Goal: Information Seeking & Learning: Learn about a topic

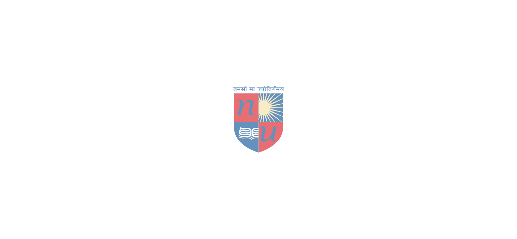
scroll to position [311, 0]
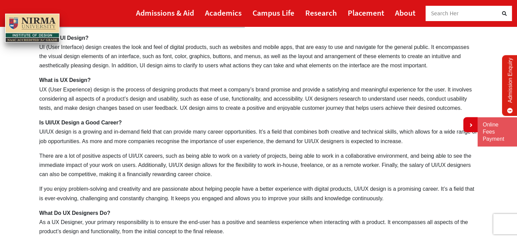
drag, startPoint x: 118, startPoint y: 48, endPoint x: 132, endPoint y: 67, distance: 23.7
click at [132, 67] on p "What is UI Design? UI (User Interface) design creates the look and feel of digi…" at bounding box center [258, 51] width 439 height 37
click at [136, 67] on p "What is UI Design? UI (User Interface) design creates the look and feel of digi…" at bounding box center [258, 51] width 439 height 37
drag, startPoint x: 83, startPoint y: 89, endPoint x: 115, endPoint y: 102, distance: 34.2
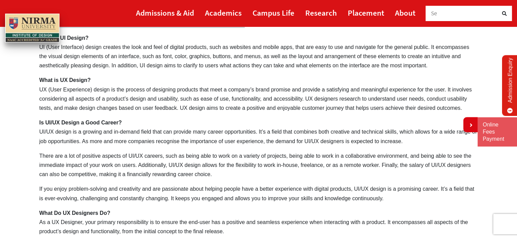
click at [105, 100] on p "What is UX Design? UX (User Experience) design is the process of designing prod…" at bounding box center [258, 94] width 439 height 37
click at [169, 102] on p "What is UX Design? UX (User Experience) design is the process of designing prod…" at bounding box center [258, 94] width 439 height 37
click at [88, 144] on p "Is UI/UX Design a Good Career? UI/UX design is a growing and in-demand field th…" at bounding box center [258, 132] width 439 height 28
click at [120, 145] on p "Is UI/UX Design a Good Career? UI/UX design is a growing and in-demand field th…" at bounding box center [258, 132] width 439 height 28
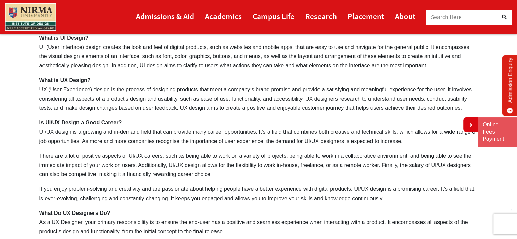
scroll to position [345, 0]
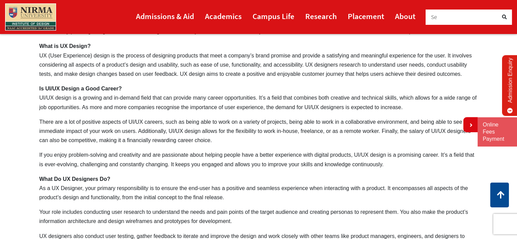
drag, startPoint x: 98, startPoint y: 123, endPoint x: 113, endPoint y: 128, distance: 16.2
click at [113, 128] on p "There are a lot of positive aspects of UI/UX careers, such as being able to wor…" at bounding box center [258, 131] width 439 height 28
click at [133, 141] on p "There are a lot of positive aspects of UI/UX careers, such as being able to wor…" at bounding box center [258, 131] width 439 height 28
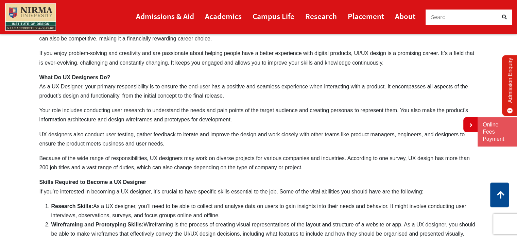
scroll to position [447, 0]
drag, startPoint x: 136, startPoint y: 138, endPoint x: 162, endPoint y: 138, distance: 25.9
click at [162, 138] on p "UX designers also conduct user testing, gather feedback to iterate and improve …" at bounding box center [258, 139] width 439 height 18
click at [188, 144] on p "UX designers also conduct user testing, gather feedback to iterate and improve …" at bounding box center [258, 139] width 439 height 18
click at [188, 146] on p "UX designers also conduct user testing, gather feedback to iterate and improve …" at bounding box center [258, 139] width 439 height 18
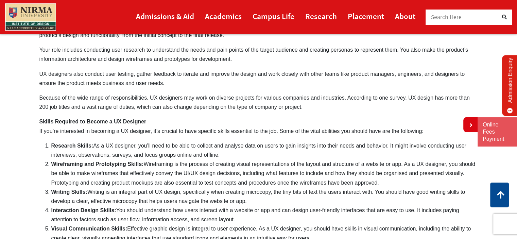
scroll to position [549, 0]
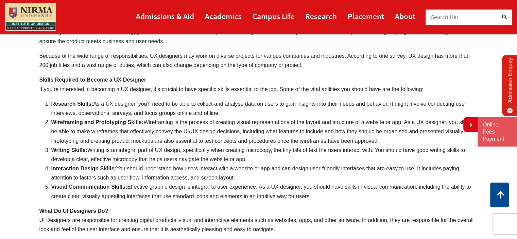
click at [188, 147] on li "Writing Skills: Writing is an integral part of UX design, specifically when cre…" at bounding box center [264, 155] width 427 height 18
